Goal: Information Seeking & Learning: Learn about a topic

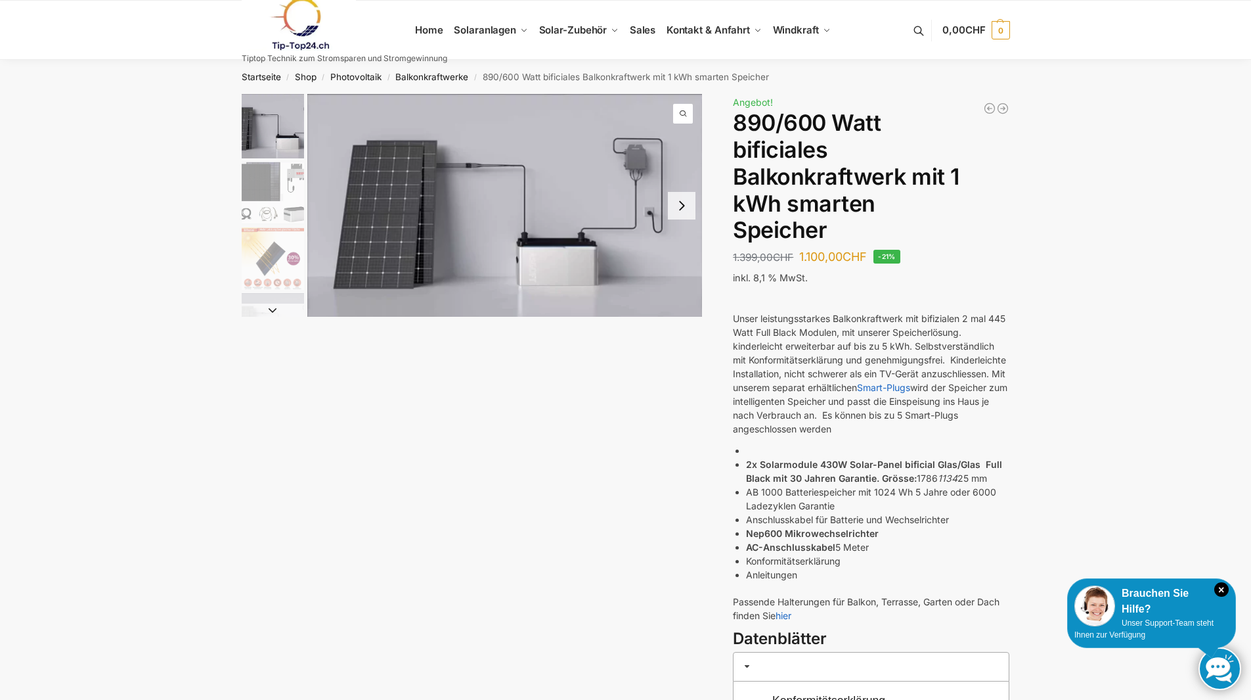
click at [260, 181] on img "2 / 7" at bounding box center [273, 193] width 62 height 62
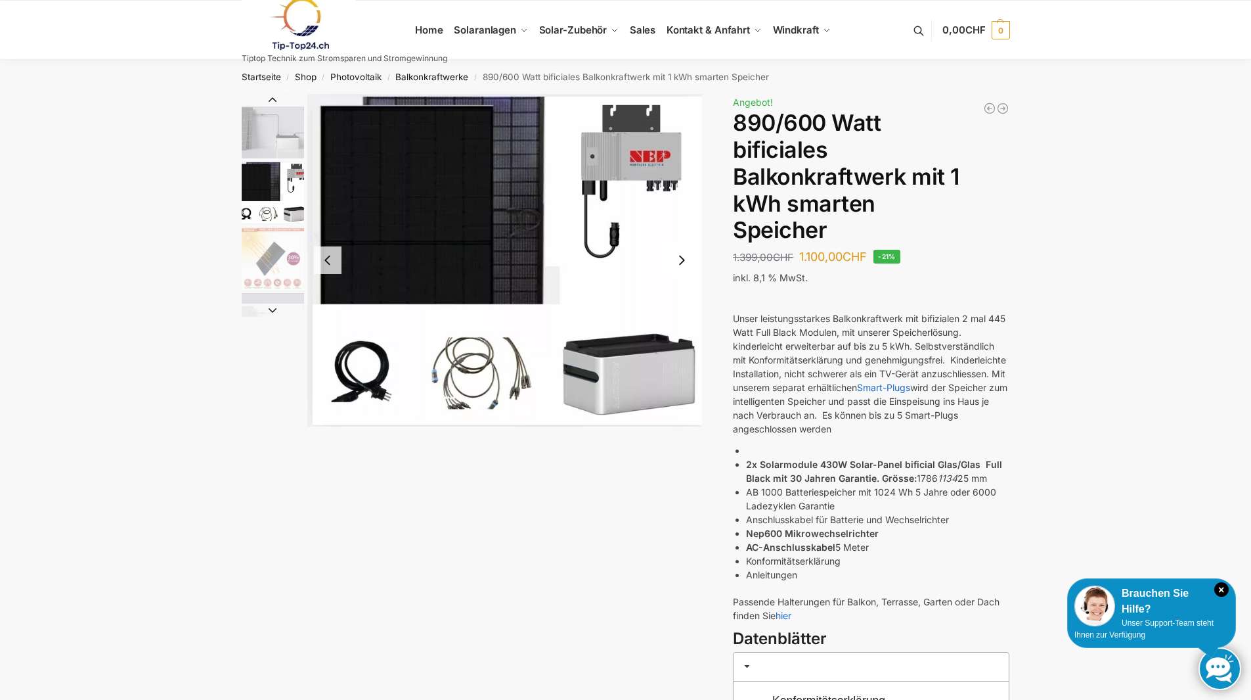
click at [263, 262] on img "3 / 7" at bounding box center [273, 258] width 62 height 62
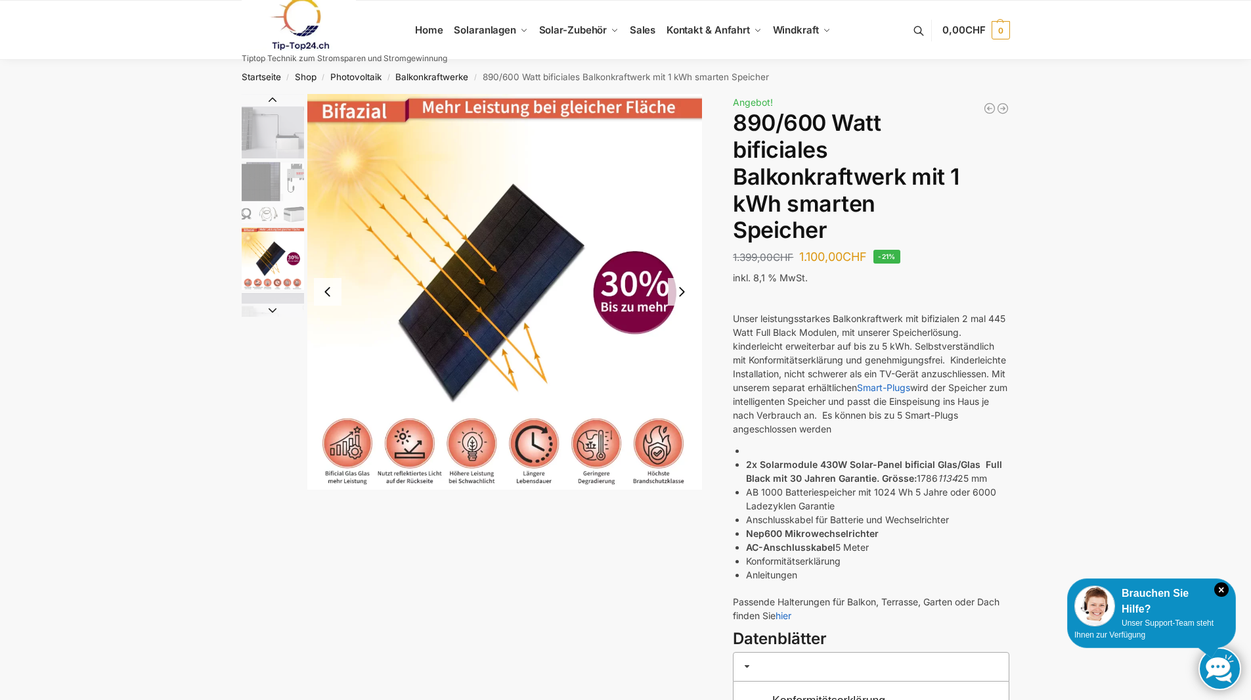
click at [267, 318] on div at bounding box center [472, 291] width 461 height 395
click at [269, 315] on button "Next slide" at bounding box center [273, 310] width 62 height 13
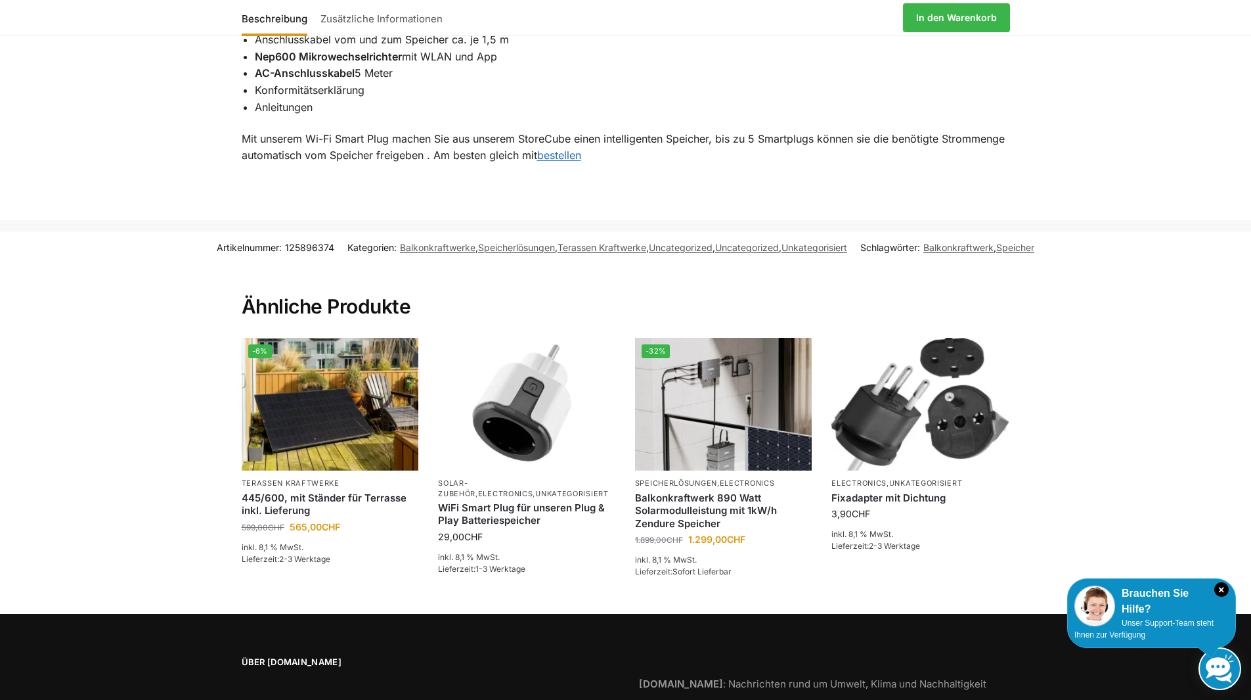
scroll to position [1445, 0]
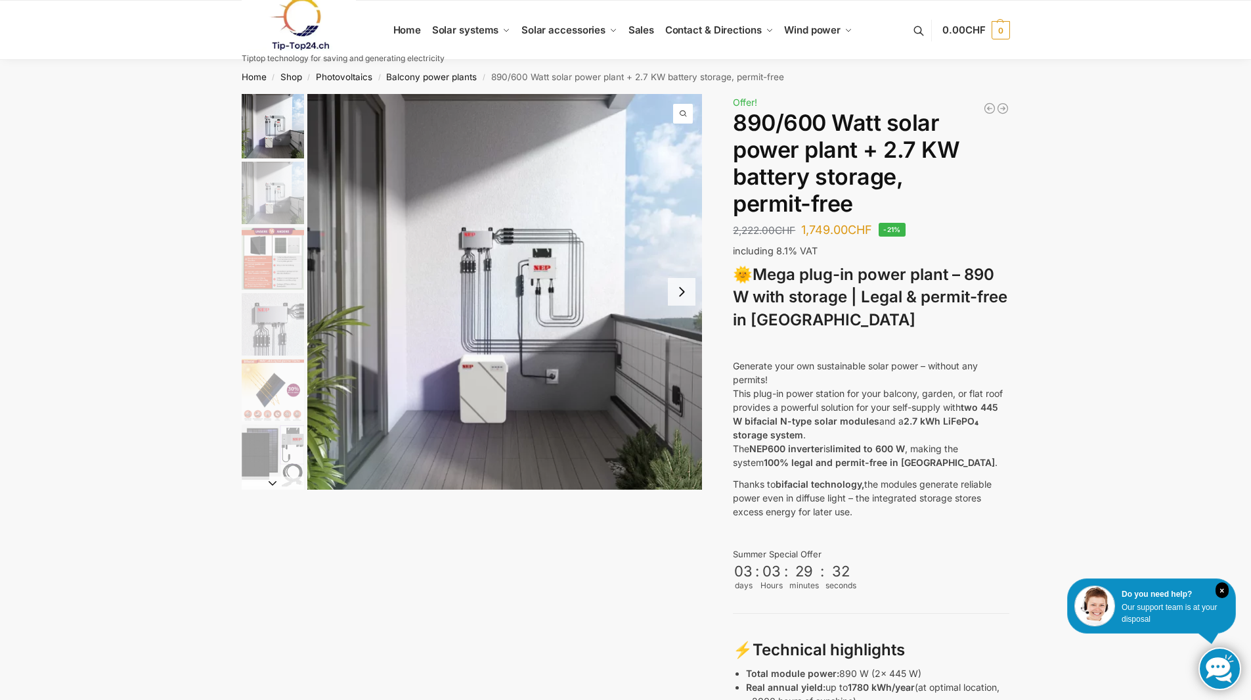
click at [266, 205] on img "2 / 12" at bounding box center [273, 193] width 62 height 62
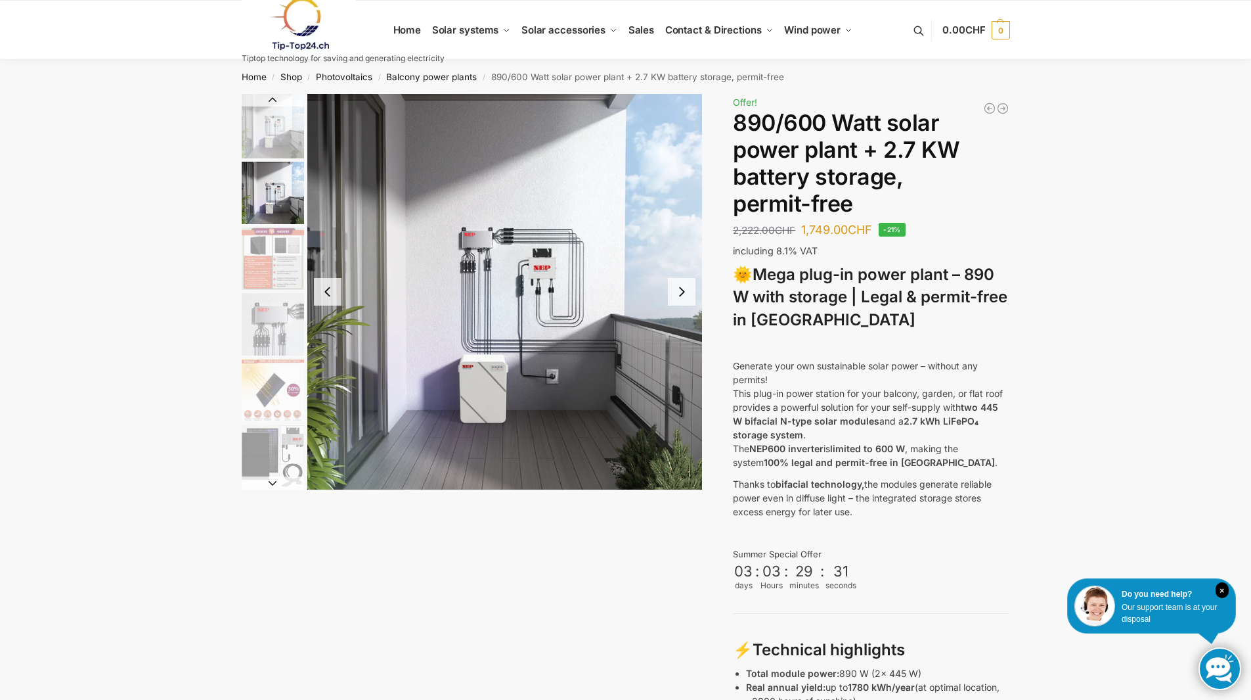
click at [267, 272] on img "3 / 12" at bounding box center [273, 258] width 62 height 62
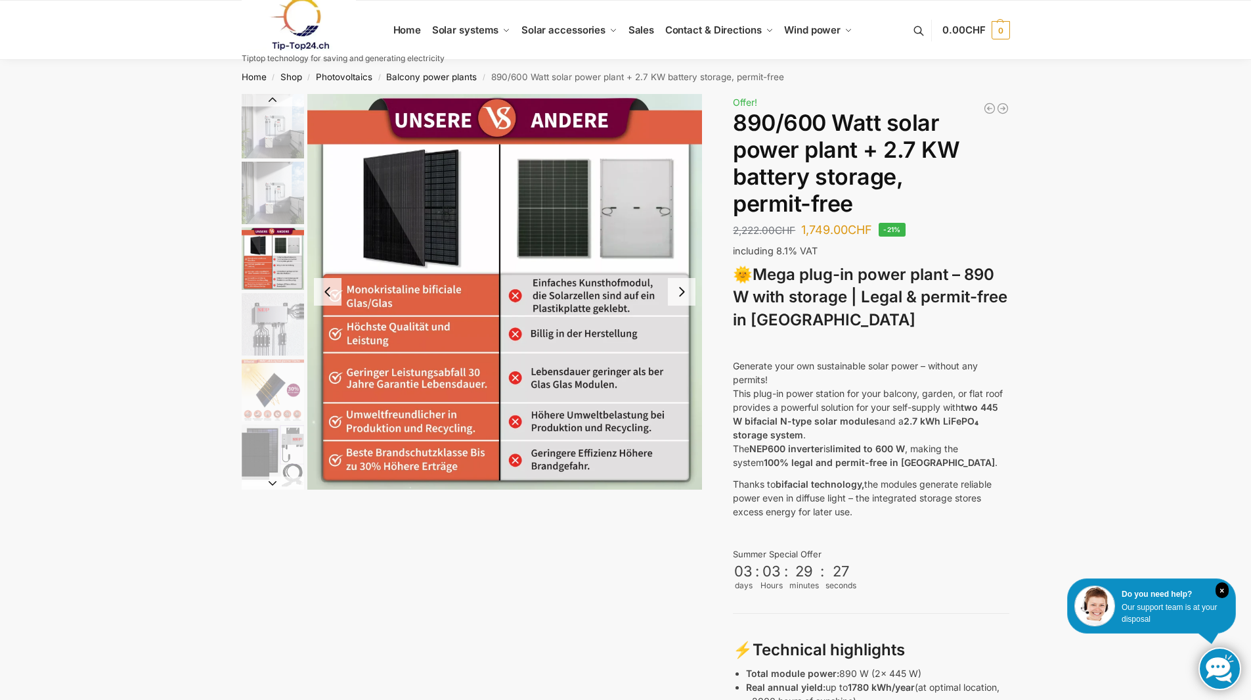
click at [263, 317] on img "4 / 12" at bounding box center [273, 324] width 62 height 62
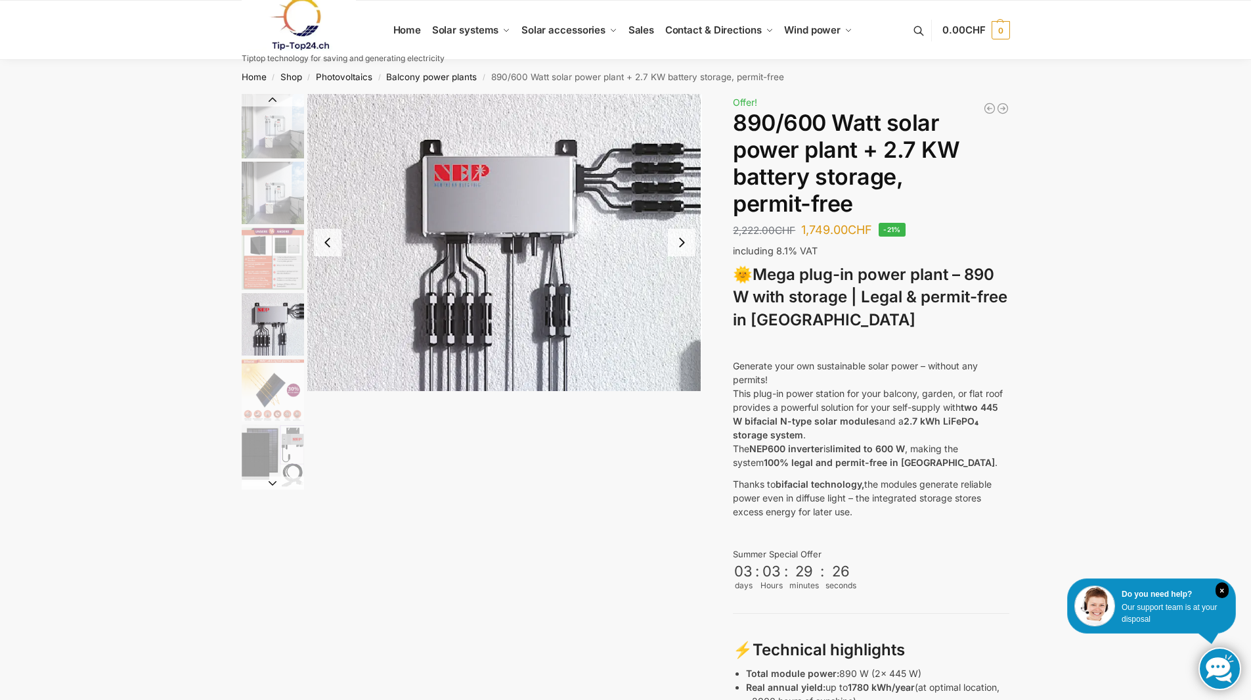
click at [259, 377] on img "5 / 12" at bounding box center [273, 390] width 62 height 62
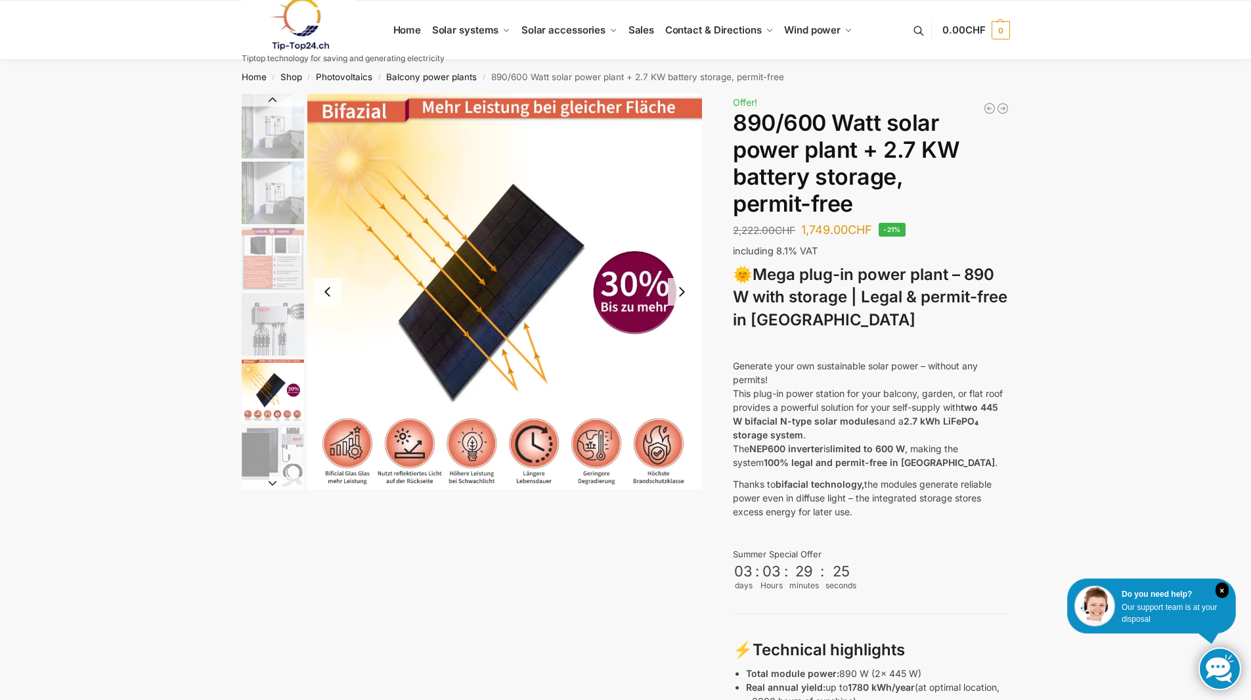
click at [264, 447] on img "6 / 12" at bounding box center [273, 455] width 62 height 62
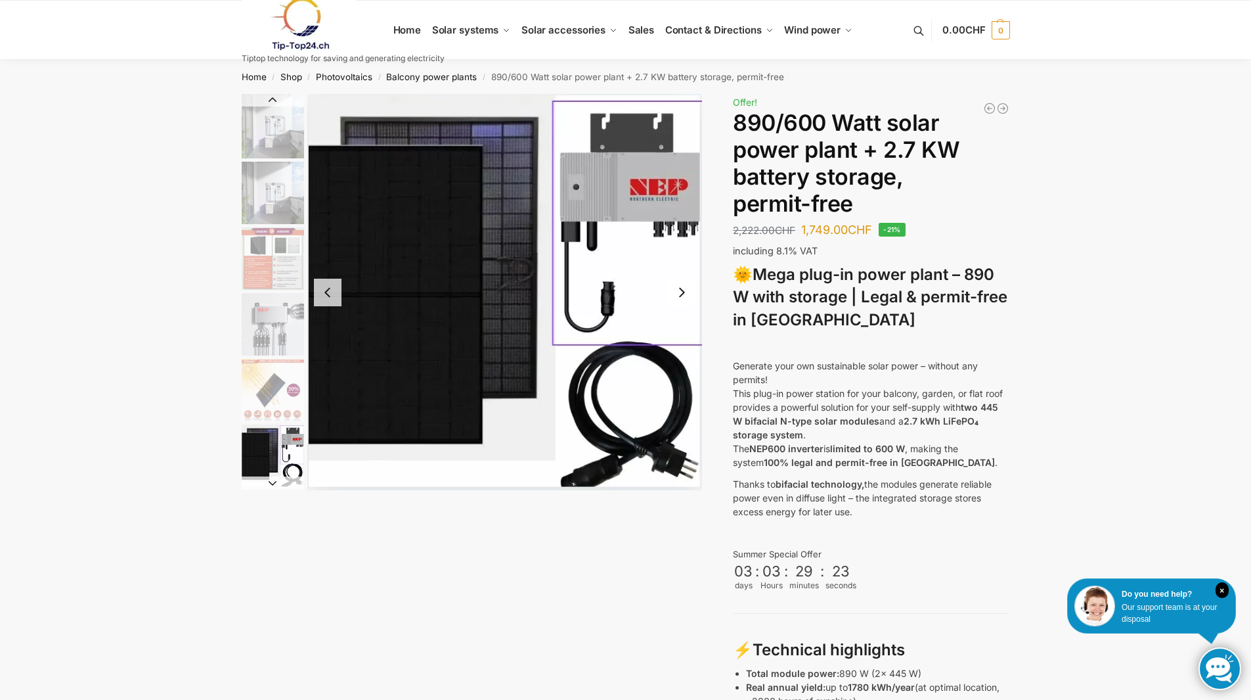
scroll to position [16, 0]
